Goal: Information Seeking & Learning: Learn about a topic

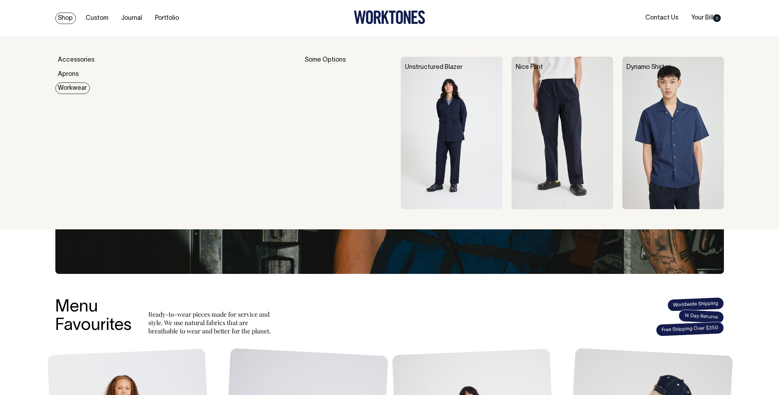
click at [73, 89] on link "Workwear" at bounding box center [72, 88] width 34 height 11
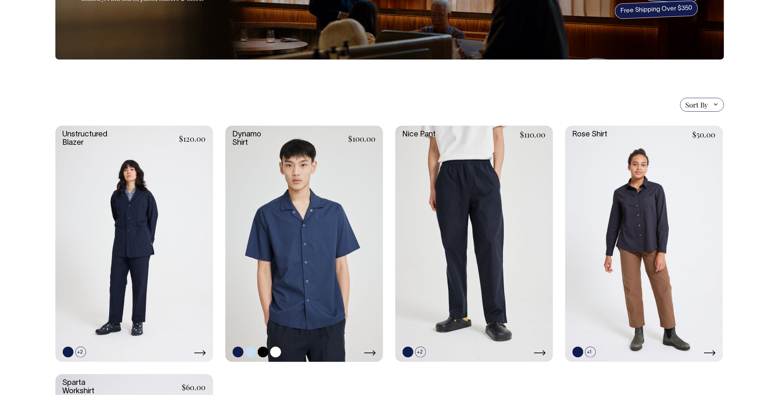
click at [315, 244] on link at bounding box center [304, 244] width 158 height 237
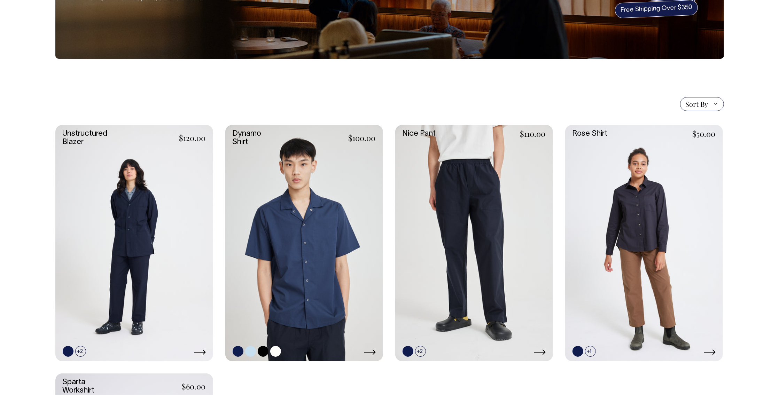
scroll to position [108, 0]
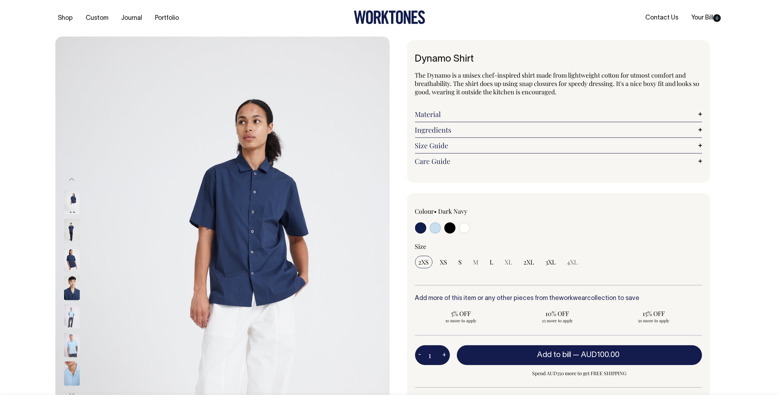
click at [77, 369] on img at bounding box center [72, 373] width 16 height 24
click at [75, 371] on img at bounding box center [72, 373] width 16 height 24
click at [71, 370] on img at bounding box center [72, 373] width 16 height 24
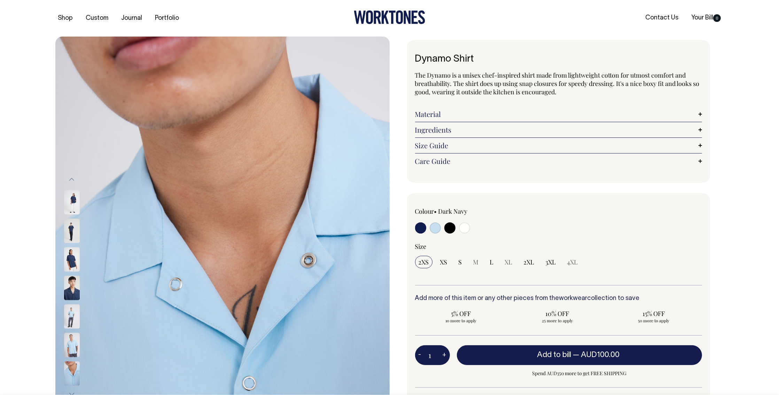
click at [68, 365] on img at bounding box center [72, 373] width 16 height 24
click at [66, 208] on img at bounding box center [72, 202] width 16 height 24
click at [70, 207] on img at bounding box center [72, 203] width 16 height 24
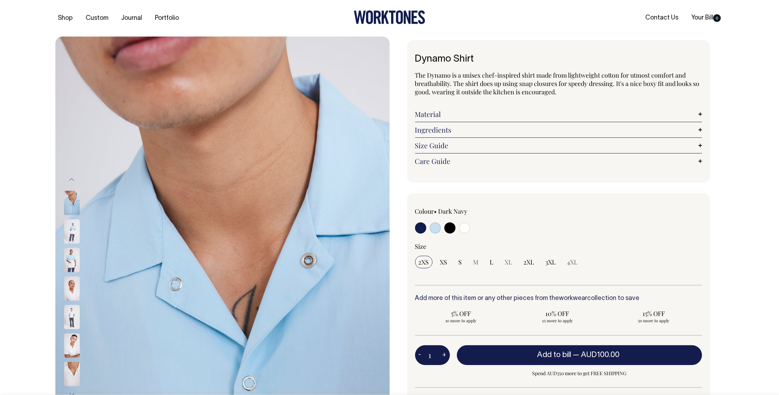
click at [73, 209] on img at bounding box center [72, 203] width 16 height 24
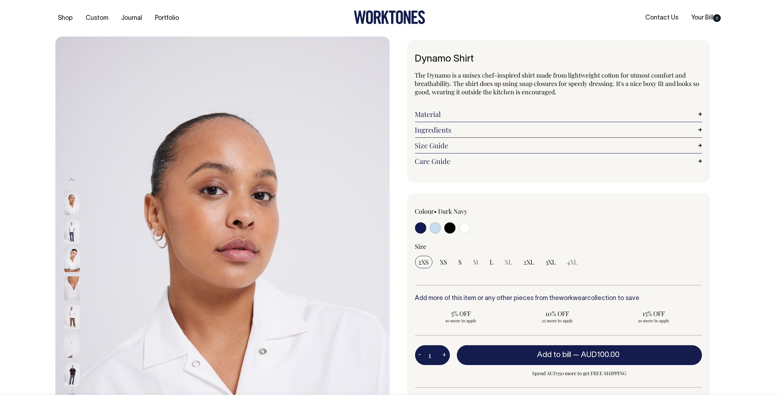
click at [76, 370] on img at bounding box center [72, 374] width 16 height 24
click at [72, 367] on img at bounding box center [72, 374] width 16 height 24
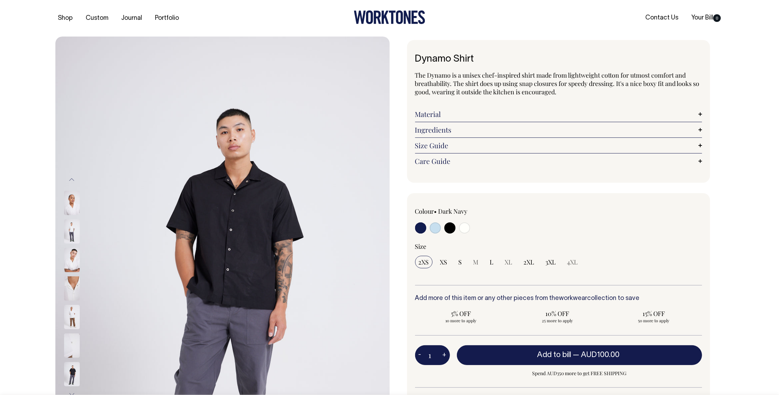
click at [73, 367] on img at bounding box center [72, 374] width 16 height 24
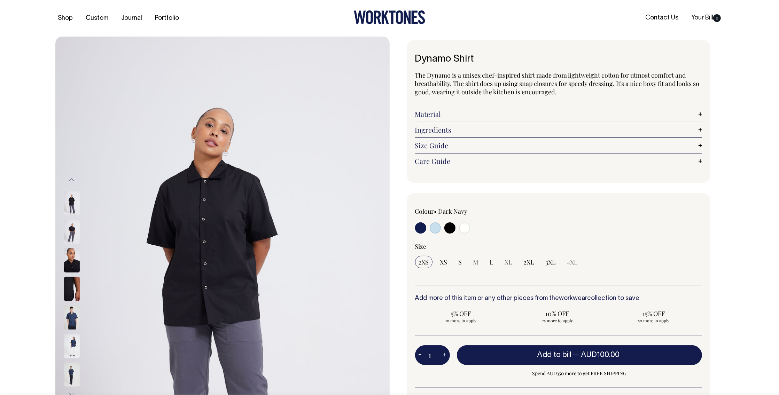
click at [74, 374] on img at bounding box center [72, 374] width 16 height 24
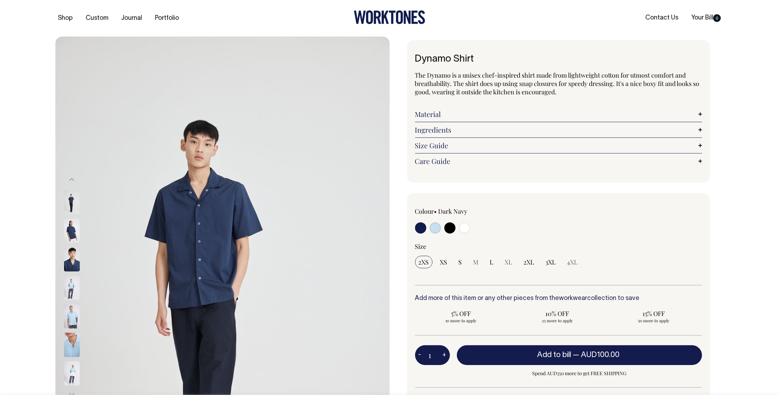
click at [76, 368] on img at bounding box center [72, 373] width 16 height 24
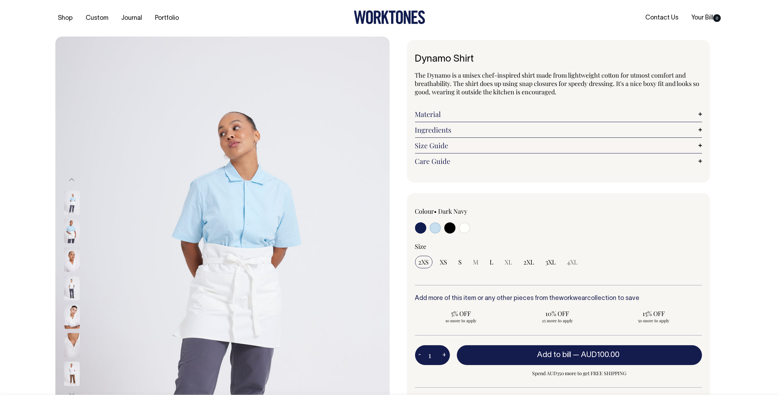
click at [74, 372] on img at bounding box center [72, 374] width 16 height 24
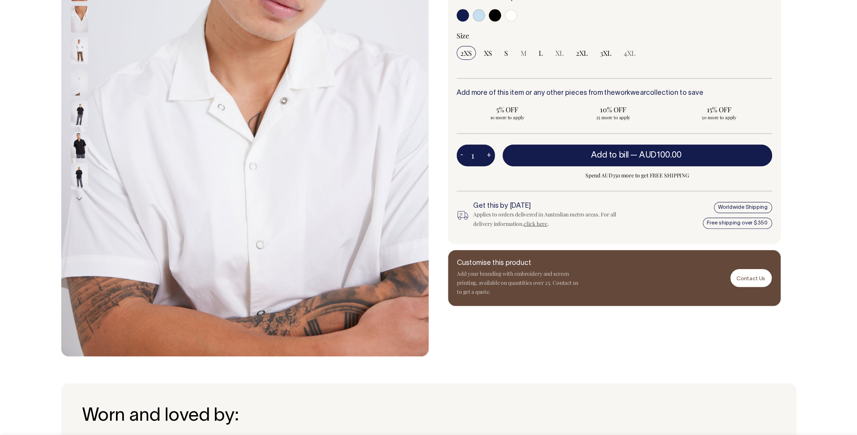
scroll to position [214, 0]
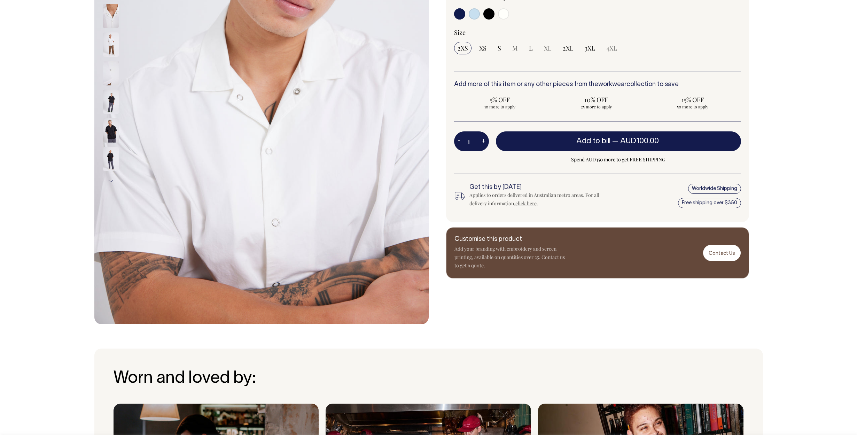
click at [116, 38] on img at bounding box center [111, 44] width 16 height 24
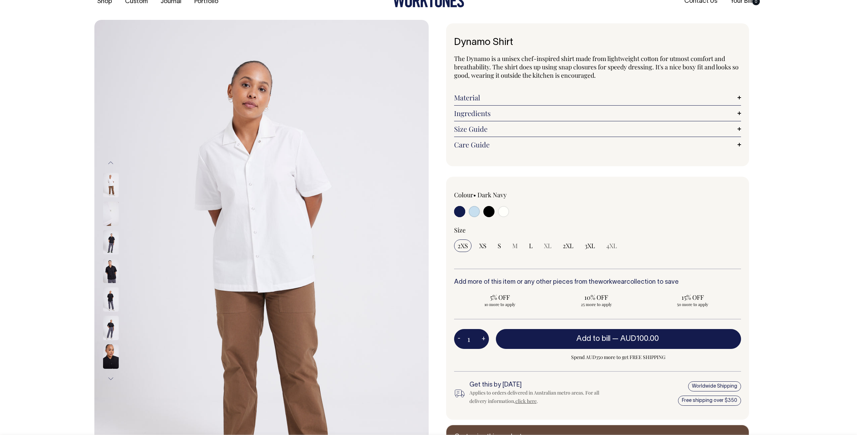
scroll to position [16, 0]
